Goal: Task Accomplishment & Management: Complete application form

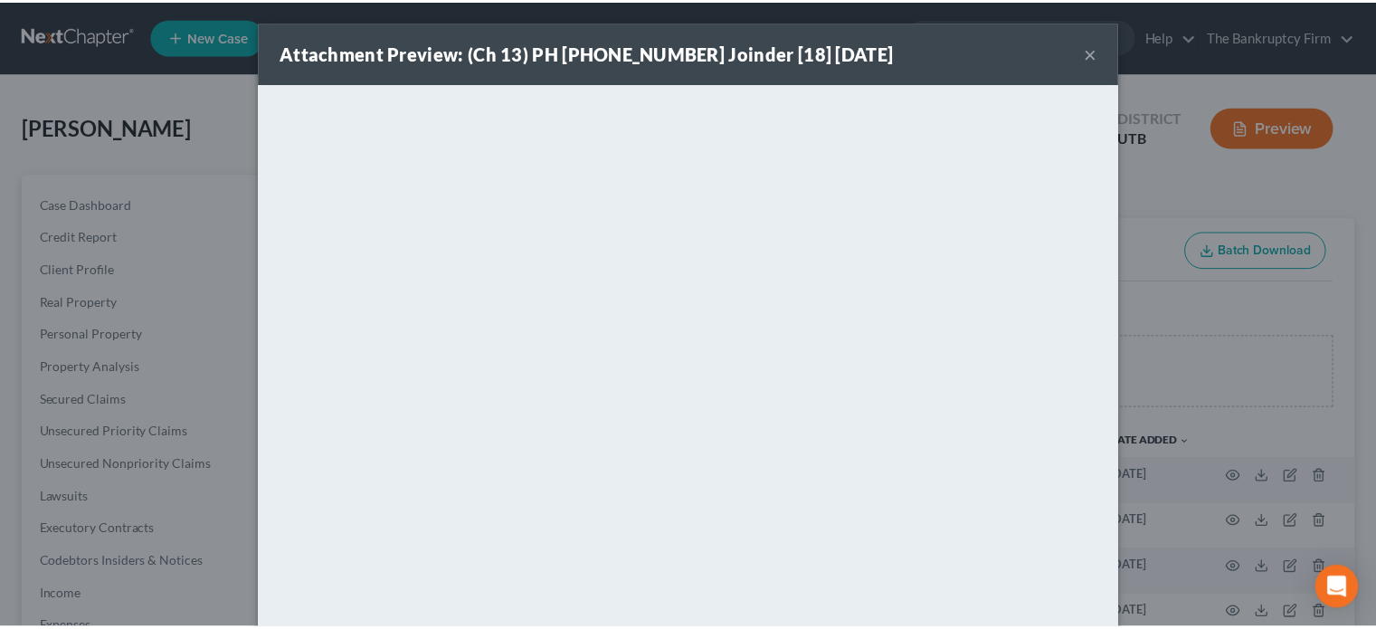
scroll to position [289, 0]
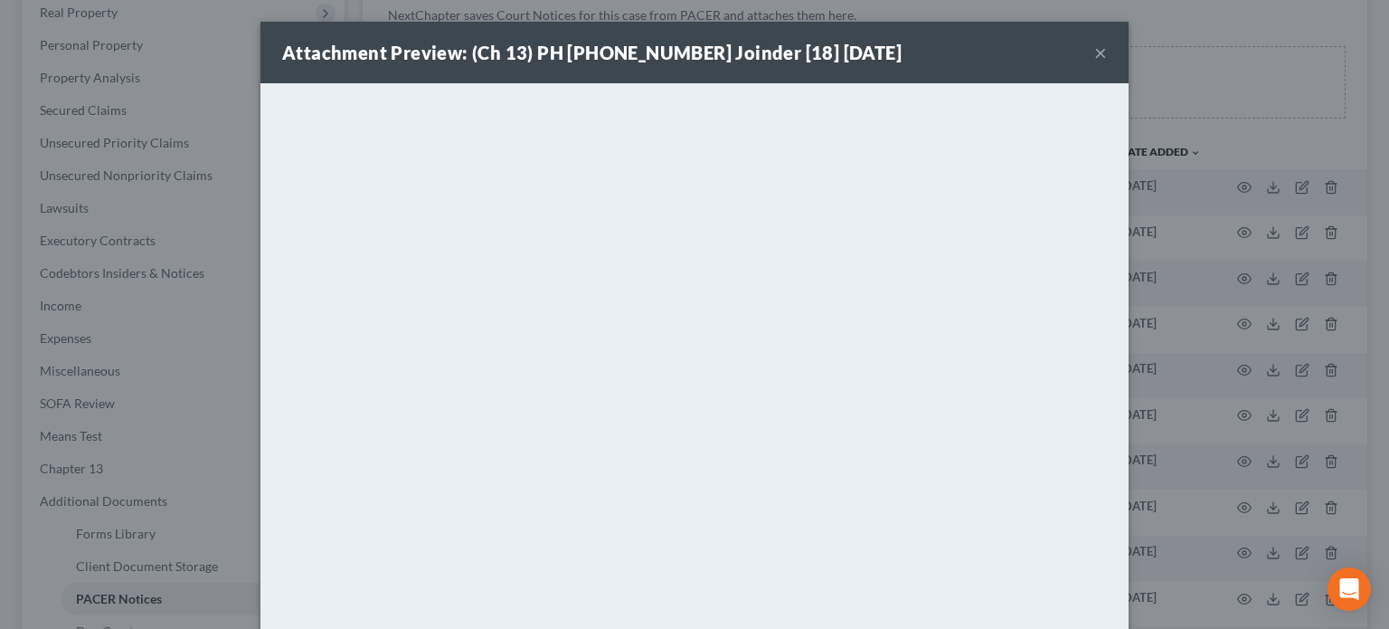
click at [1094, 54] on button "×" at bounding box center [1100, 53] width 13 height 22
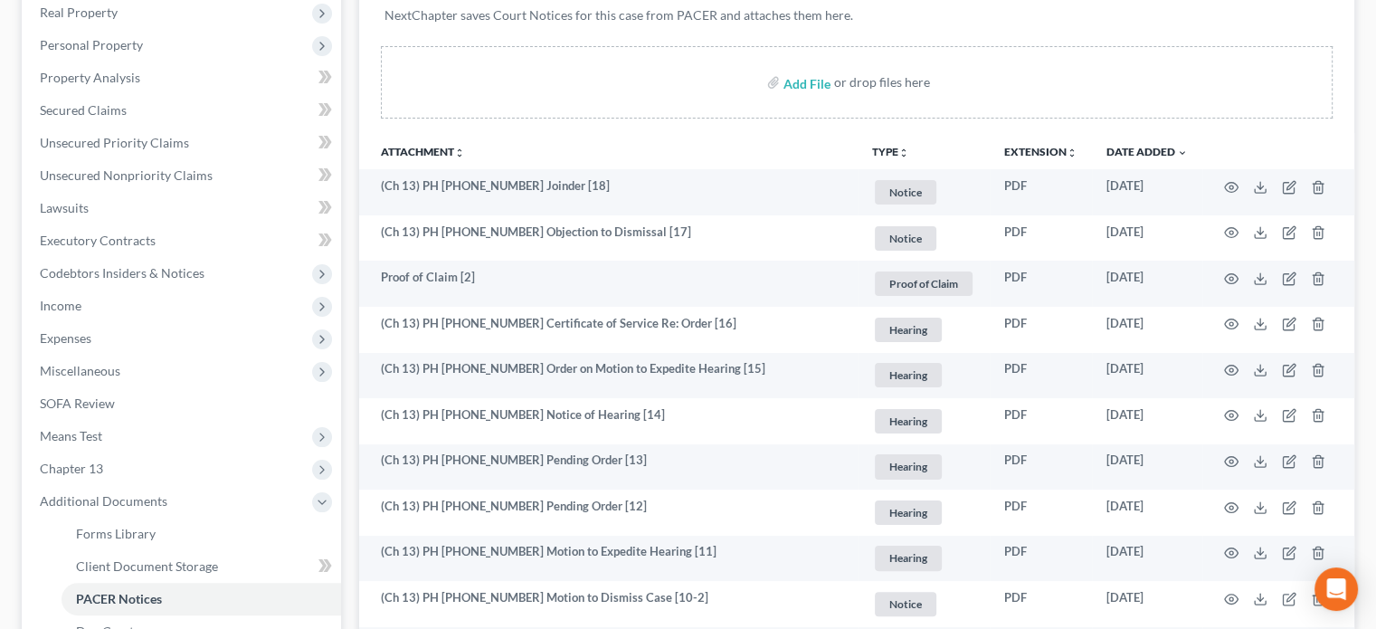
scroll to position [0, 0]
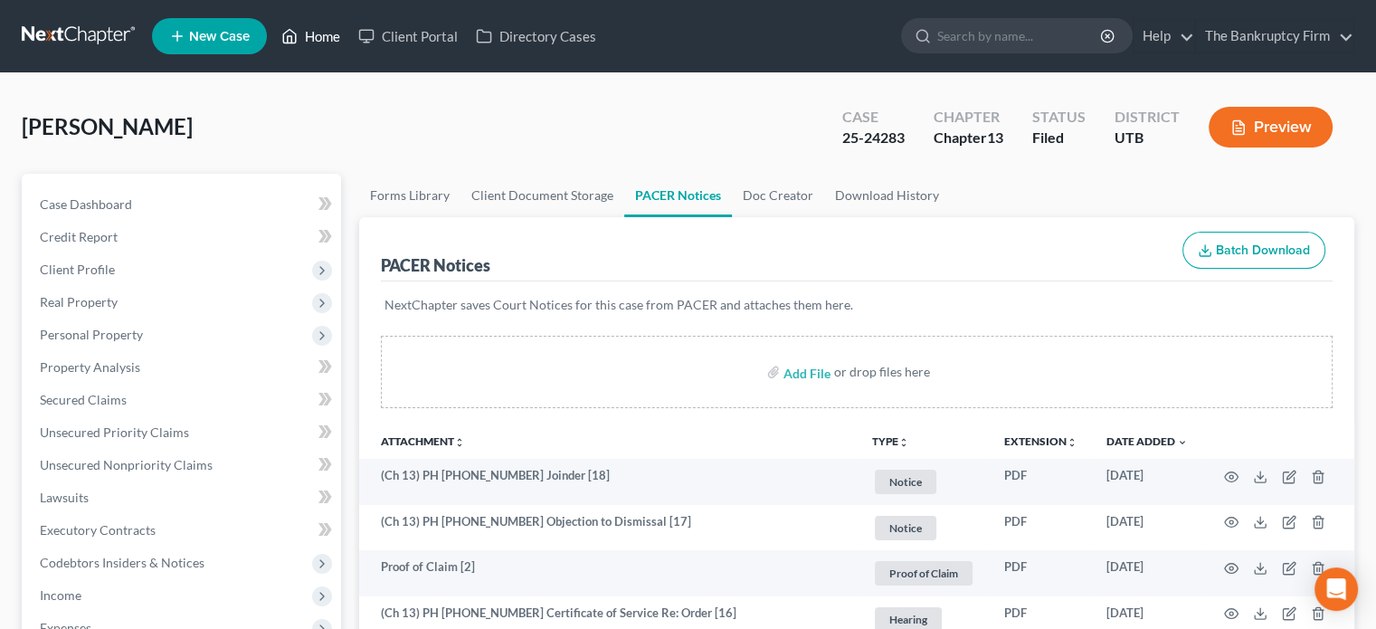
click at [320, 33] on link "Home" at bounding box center [310, 36] width 77 height 33
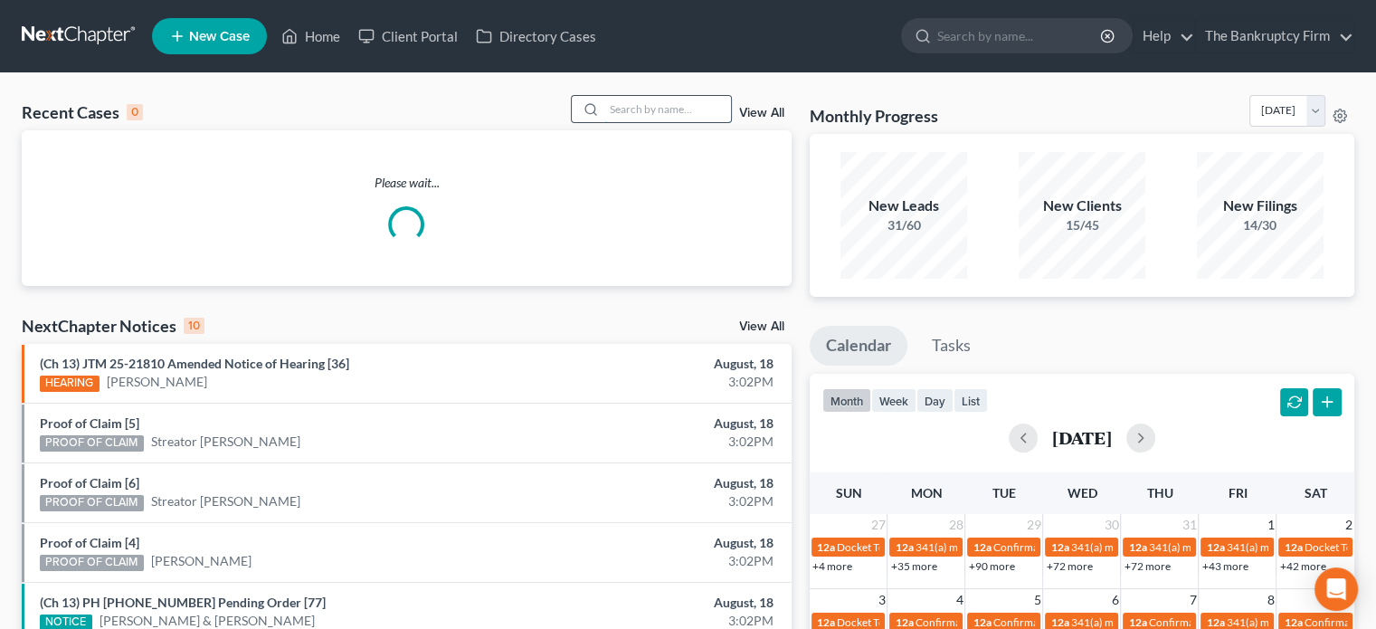
click at [622, 111] on input "search" at bounding box center [667, 109] width 127 height 26
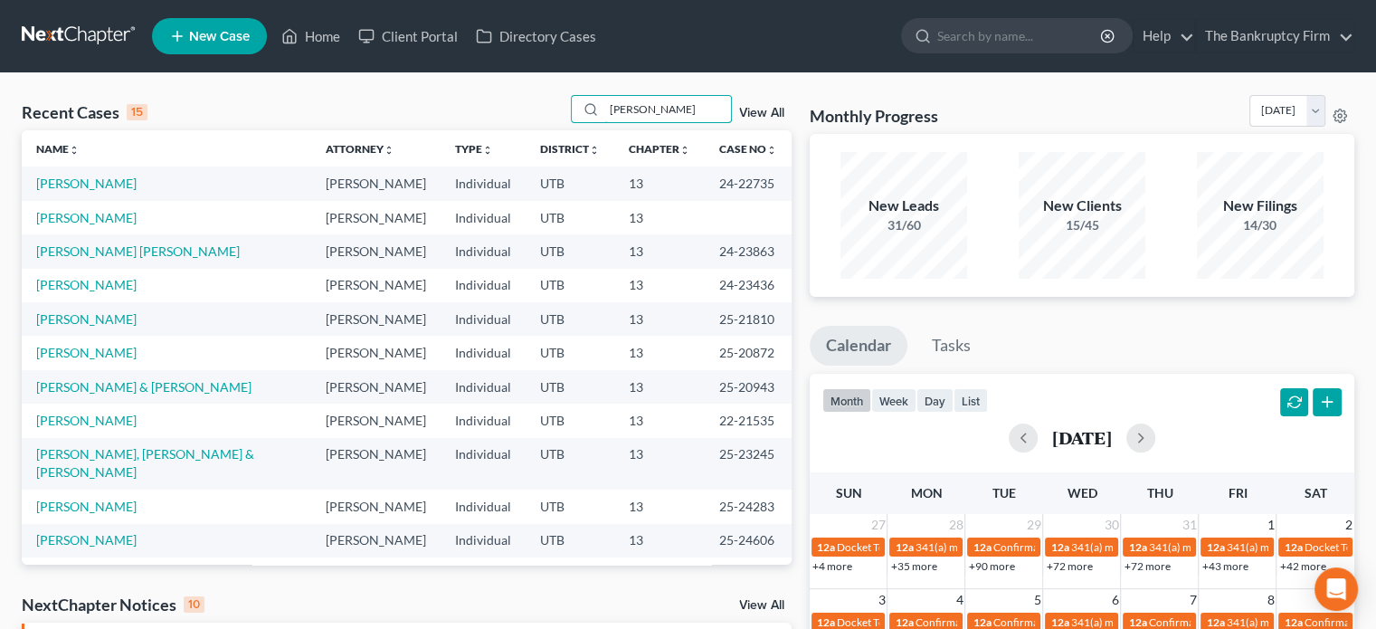
type input "[PERSON_NAME]"
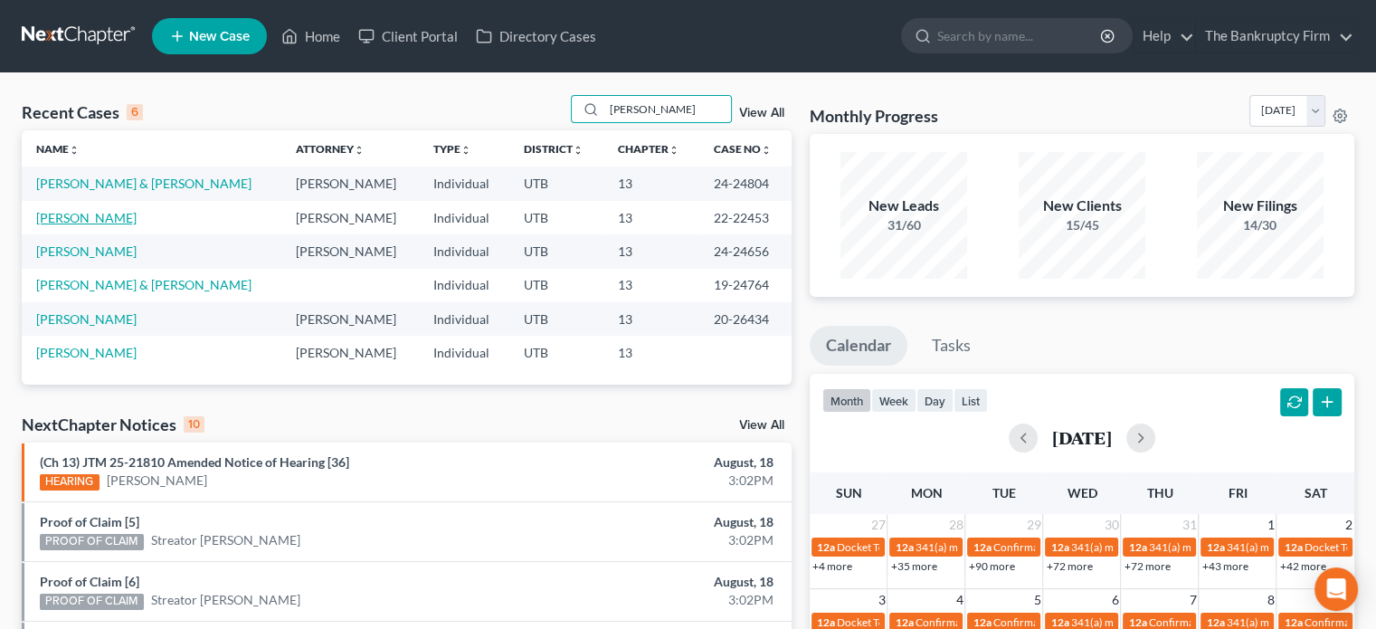
click at [71, 216] on link "[PERSON_NAME]" at bounding box center [86, 217] width 100 height 15
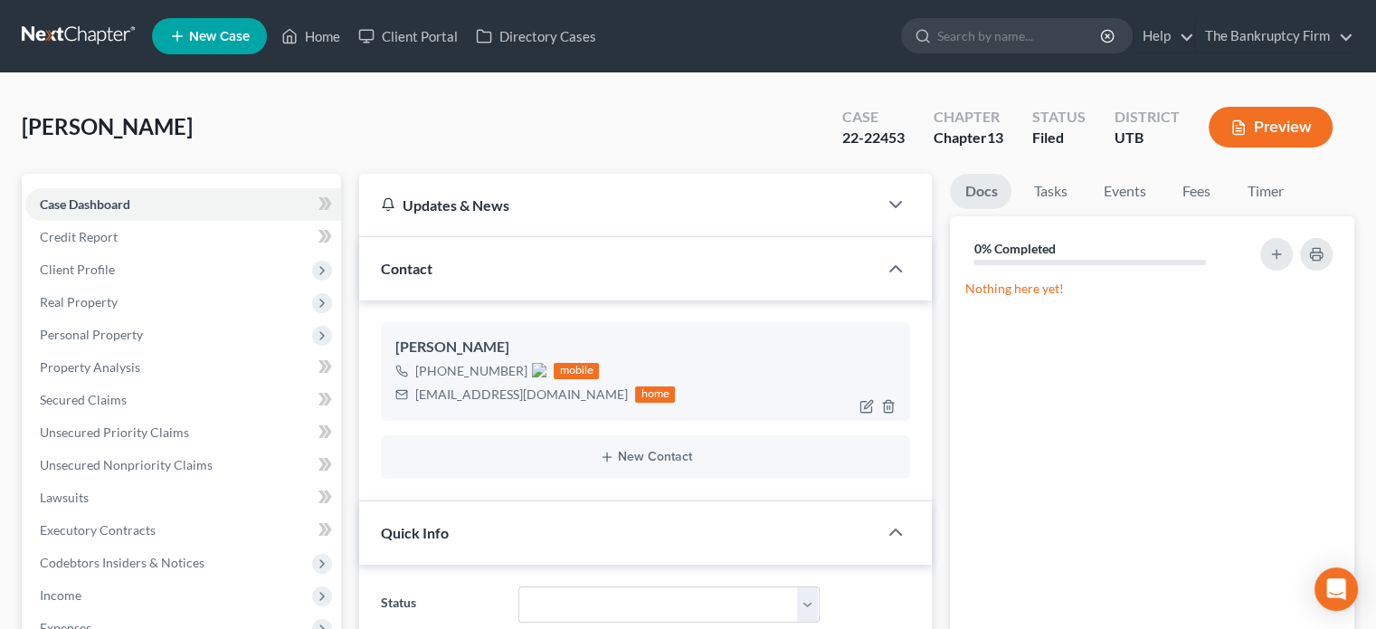
scroll to position [336, 0]
click at [88, 274] on span "Client Profile" at bounding box center [77, 268] width 75 height 15
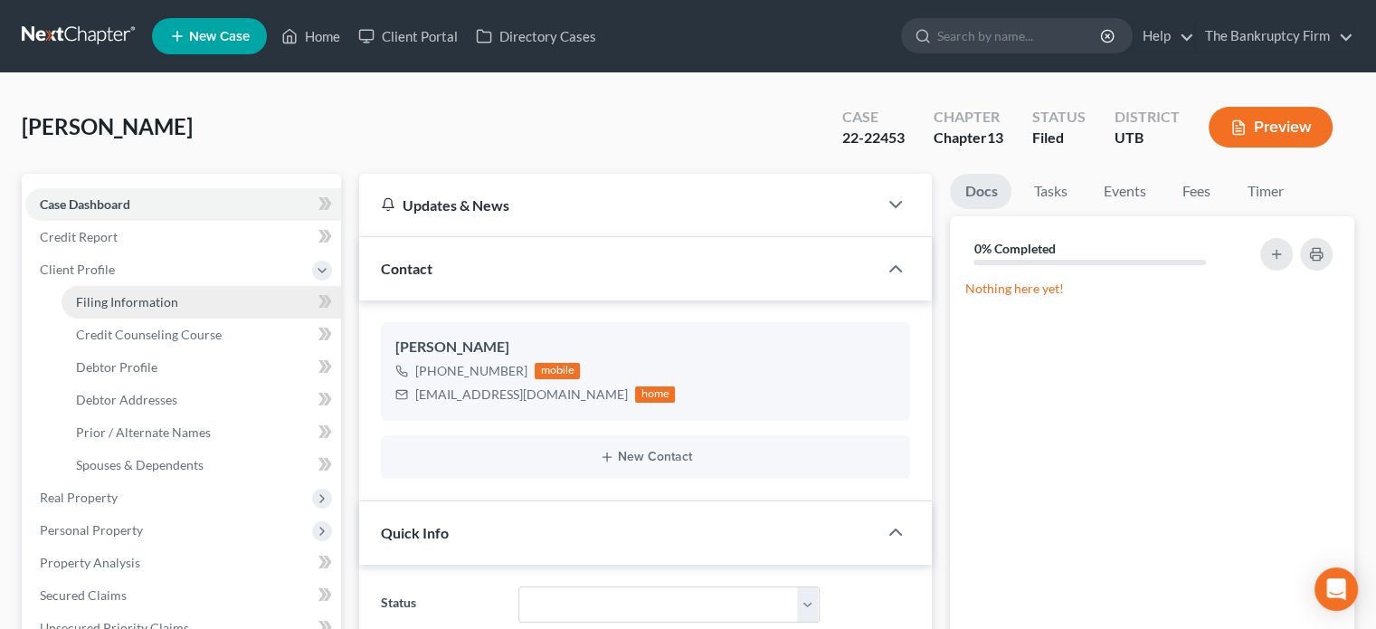
click at [111, 302] on span "Filing Information" at bounding box center [127, 301] width 102 height 15
select select "1"
select select "0"
select select "3"
select select "46"
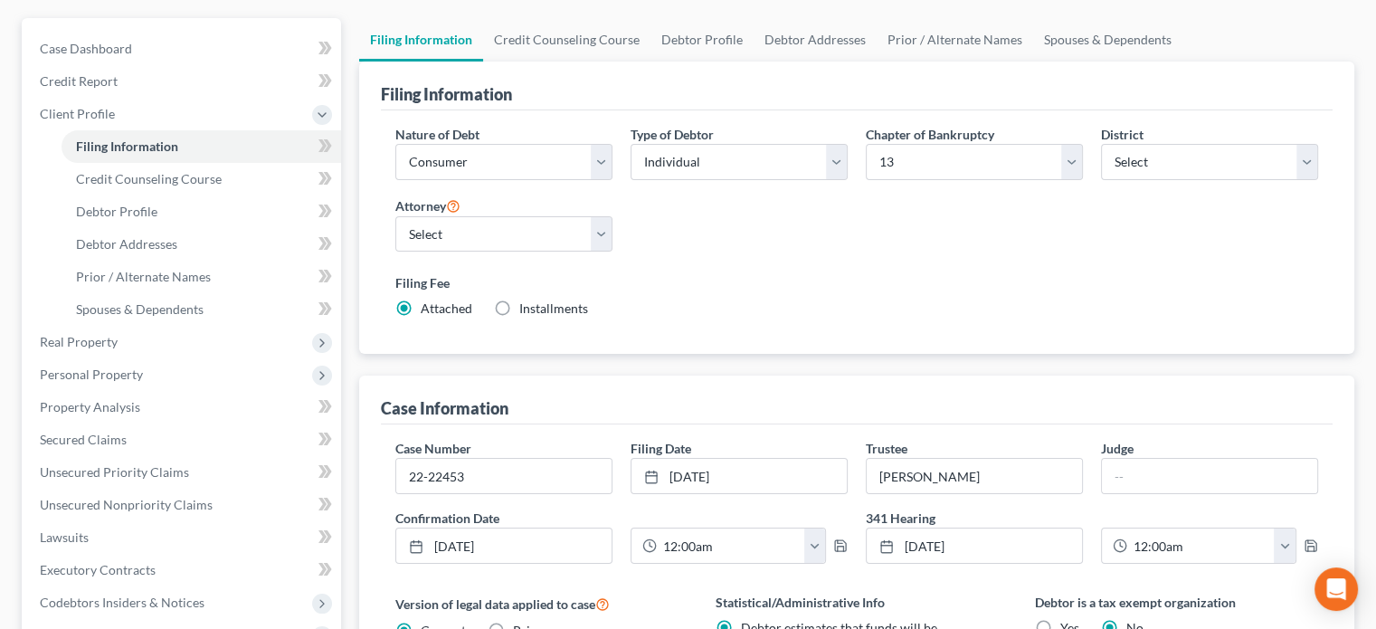
scroll to position [159, 0]
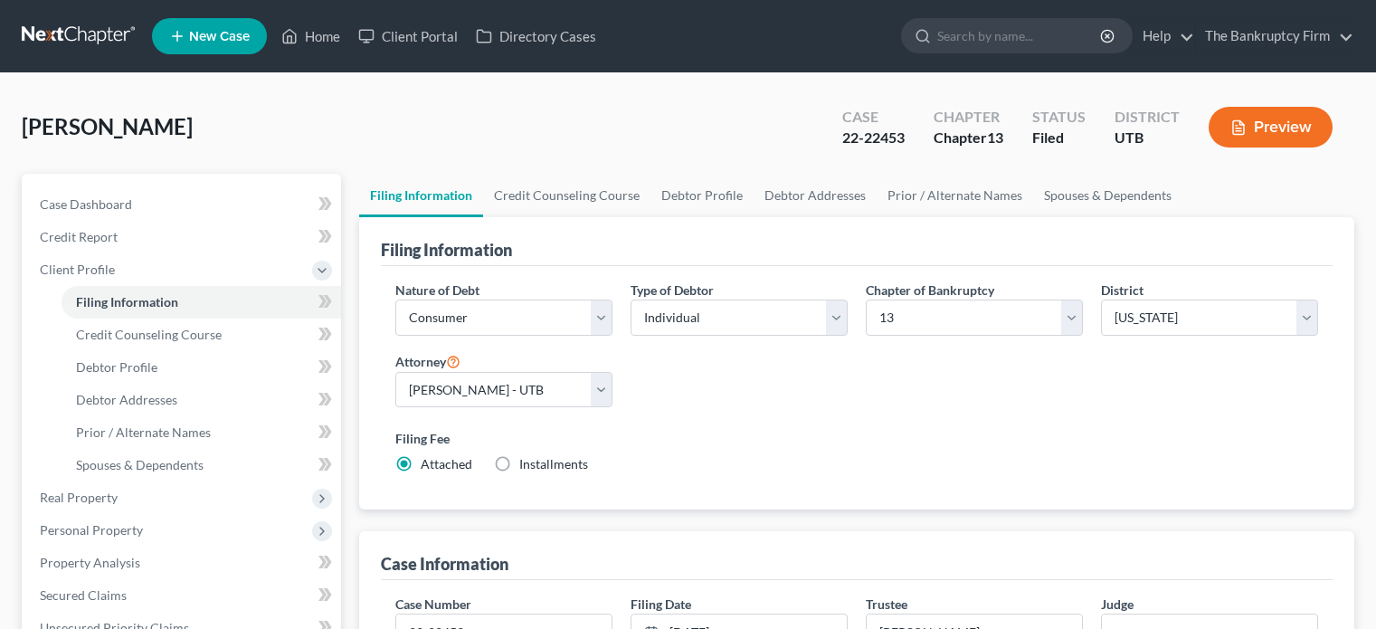
select select "1"
select select "0"
select select "3"
select select "81"
select select "0"
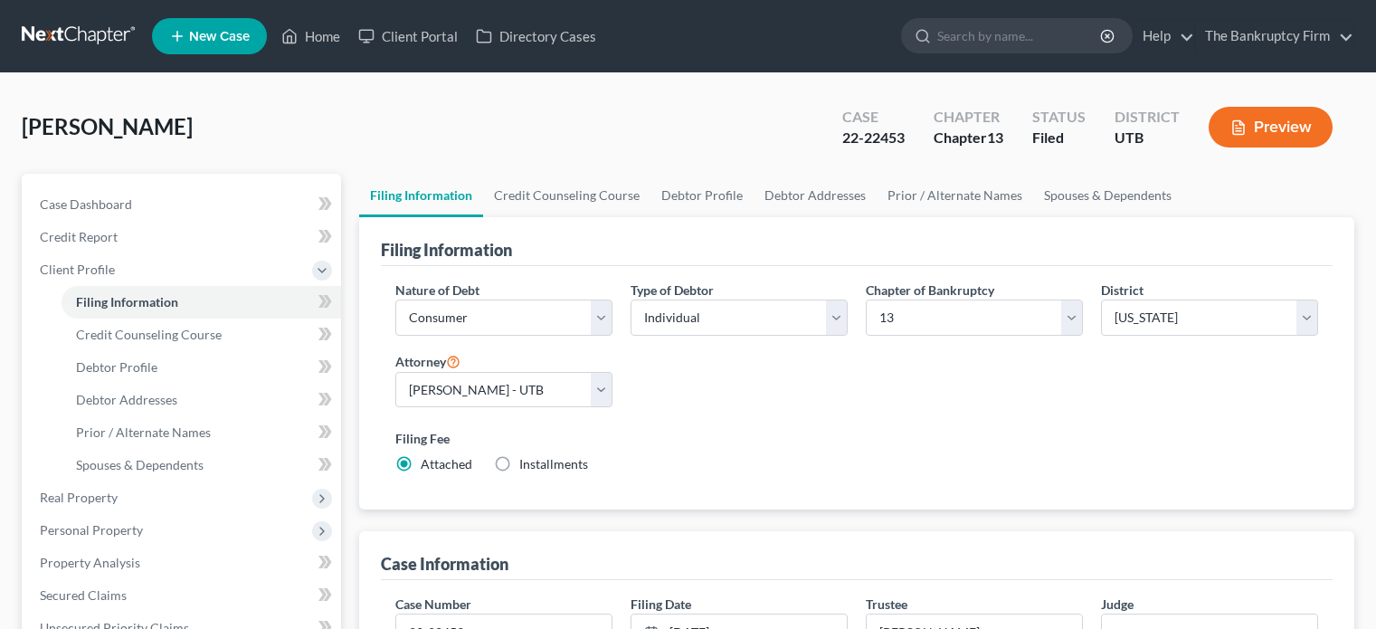
select select "46"
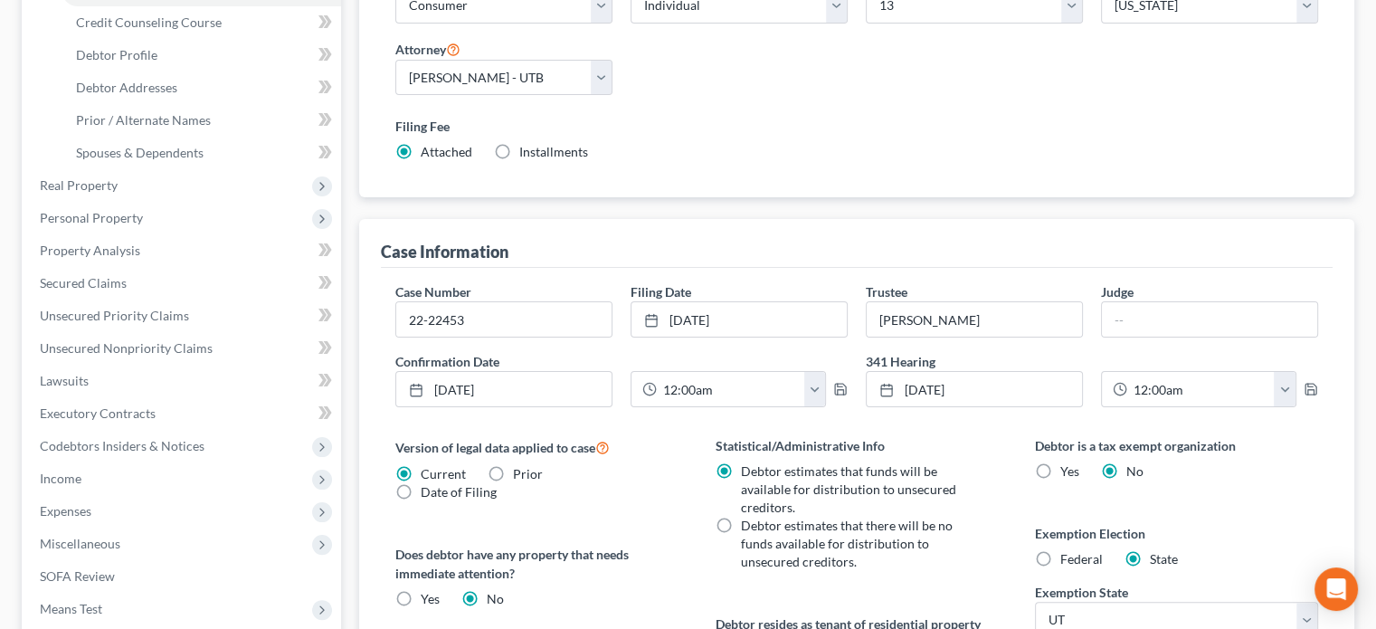
scroll to position [318, 0]
